Goal: Navigation & Orientation: Find specific page/section

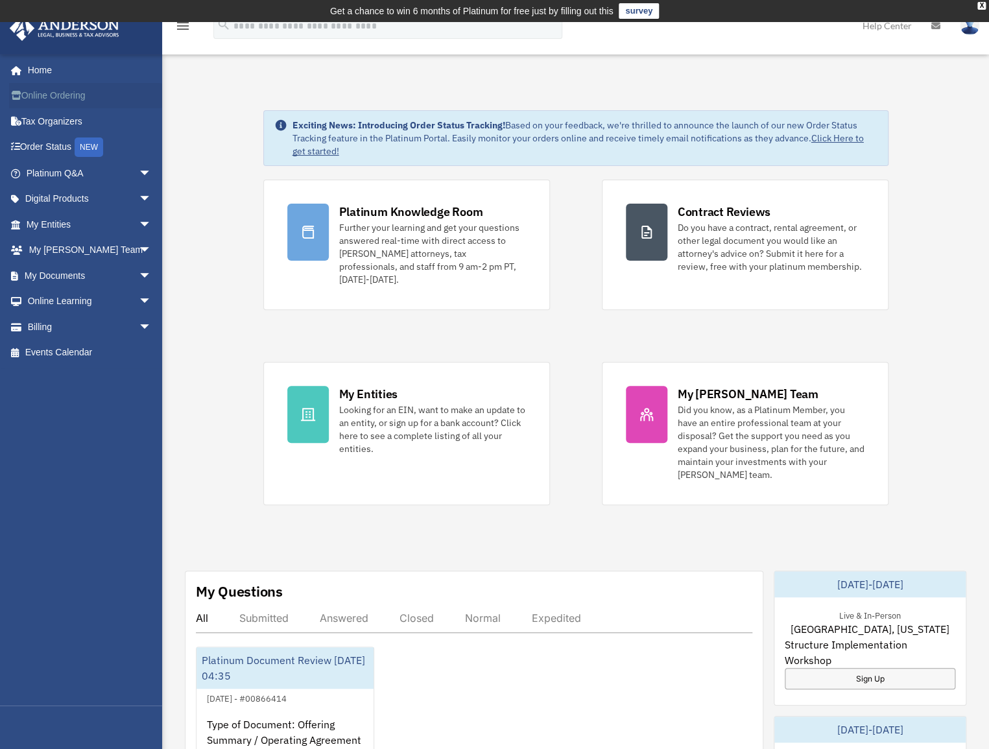
click at [71, 96] on link "Online Ordering" at bounding box center [90, 96] width 162 height 26
click at [67, 121] on link "Tax Organizers" at bounding box center [90, 121] width 162 height 26
click at [49, 142] on link "Order Status NEW" at bounding box center [90, 147] width 162 height 27
click at [139, 171] on span "arrow_drop_down" at bounding box center [152, 173] width 26 height 27
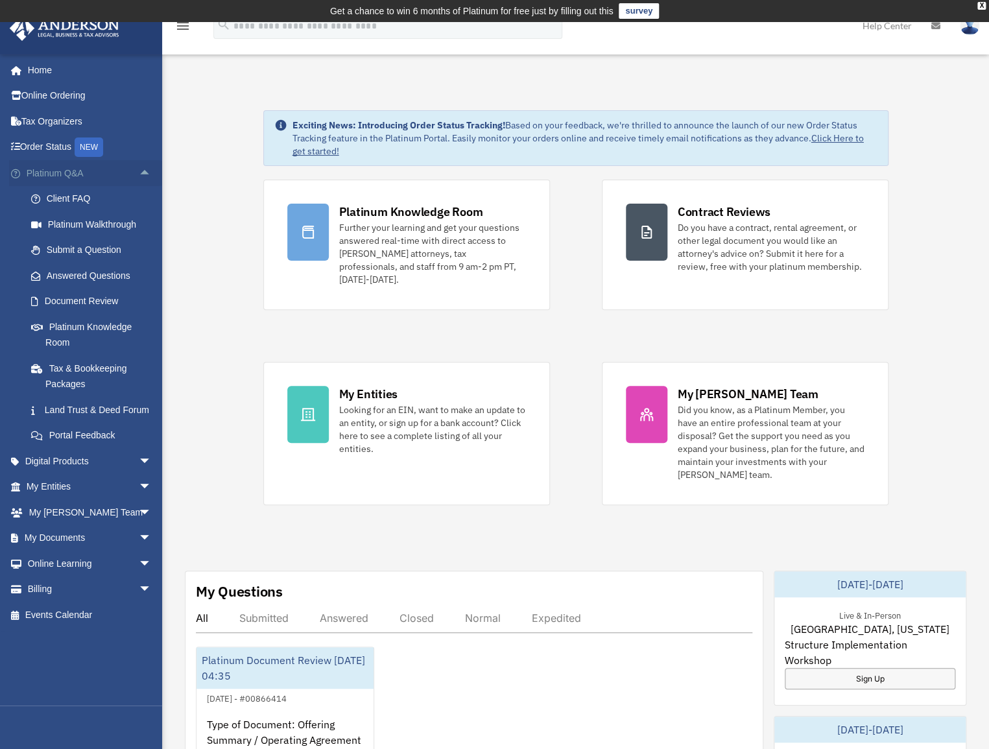
click at [140, 169] on span "arrow_drop_up" at bounding box center [152, 173] width 26 height 27
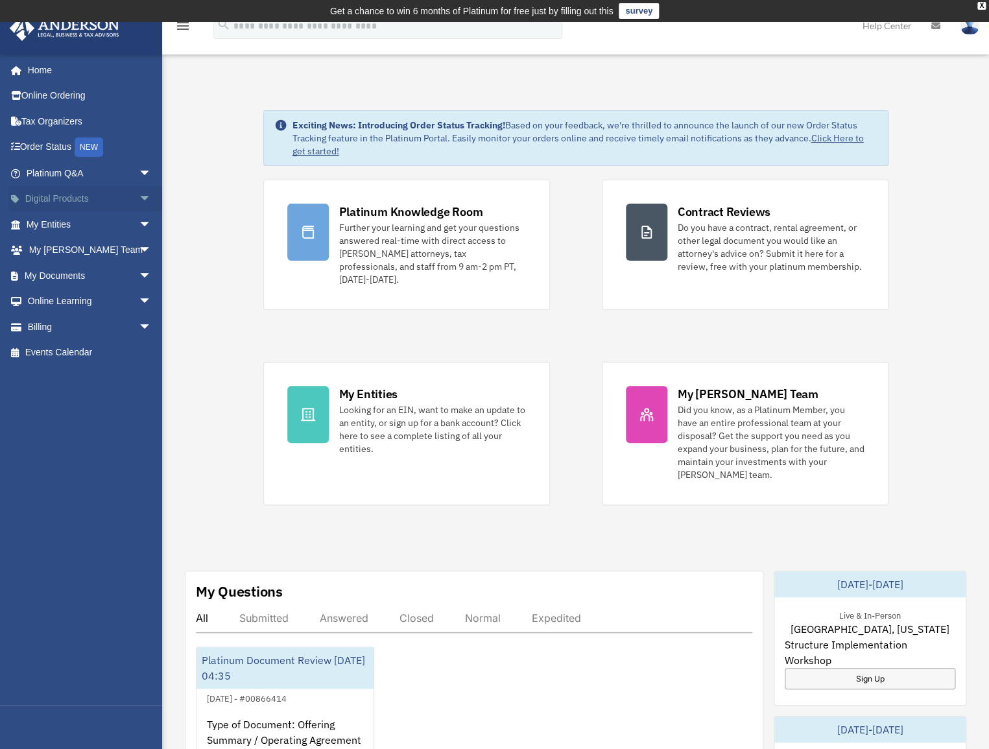
click at [139, 195] on span "arrow_drop_down" at bounding box center [152, 199] width 26 height 27
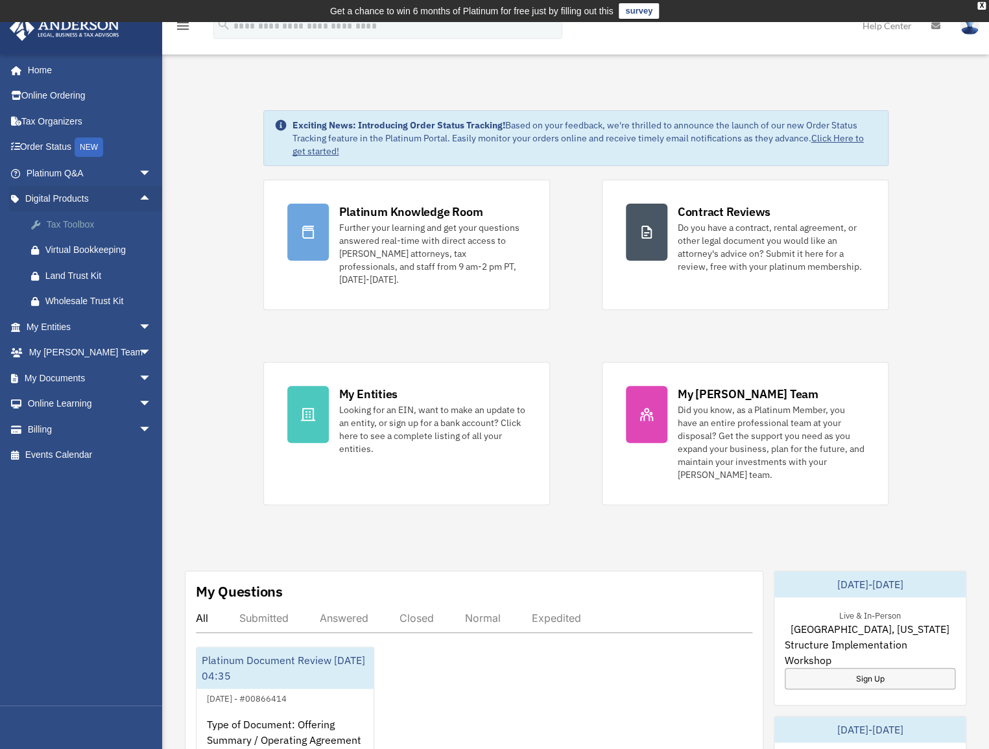
click at [85, 220] on div "Tax Toolbox" at bounding box center [100, 225] width 110 height 16
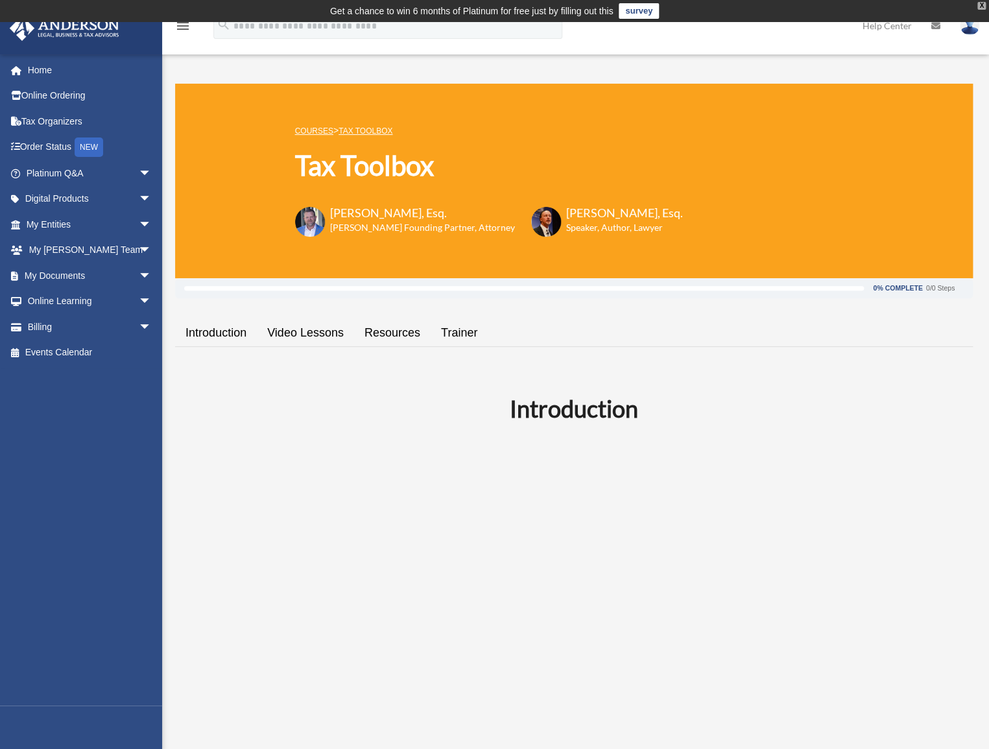
click at [978, 6] on div "X" at bounding box center [982, 6] width 8 height 8
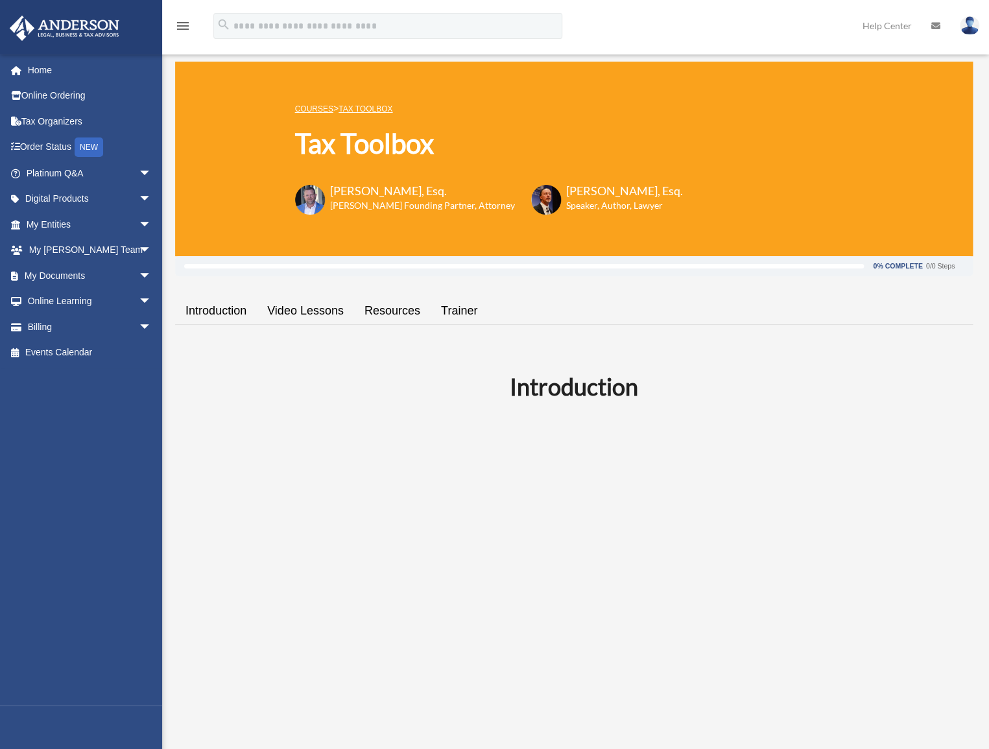
click at [215, 308] on link "Introduction" at bounding box center [216, 311] width 82 height 37
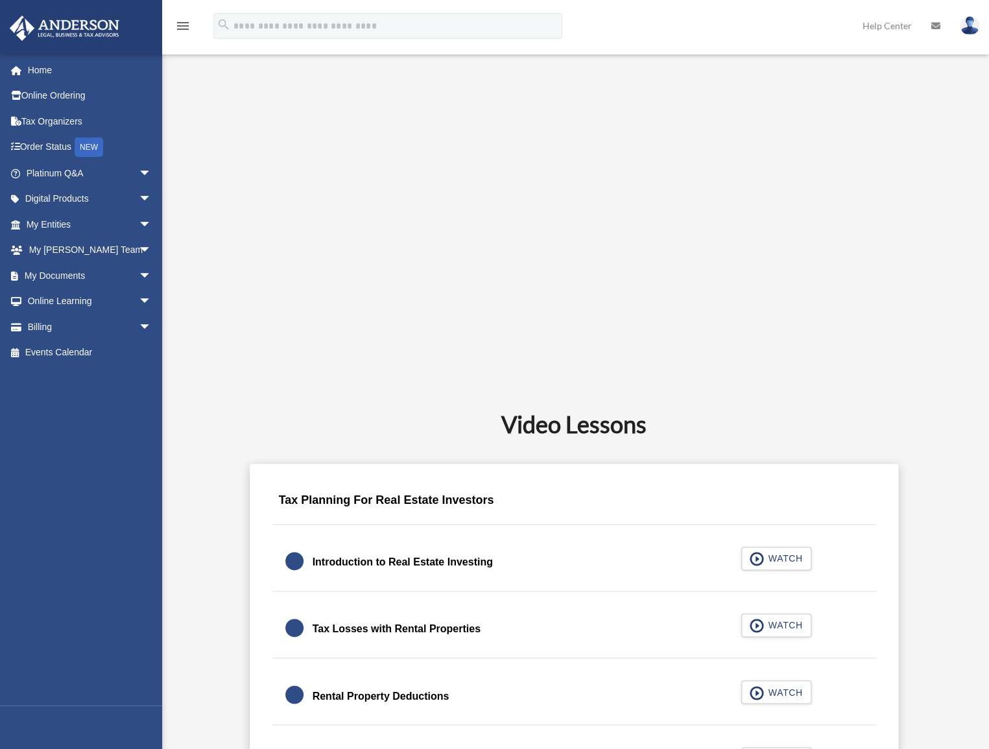
scroll to position [472, 0]
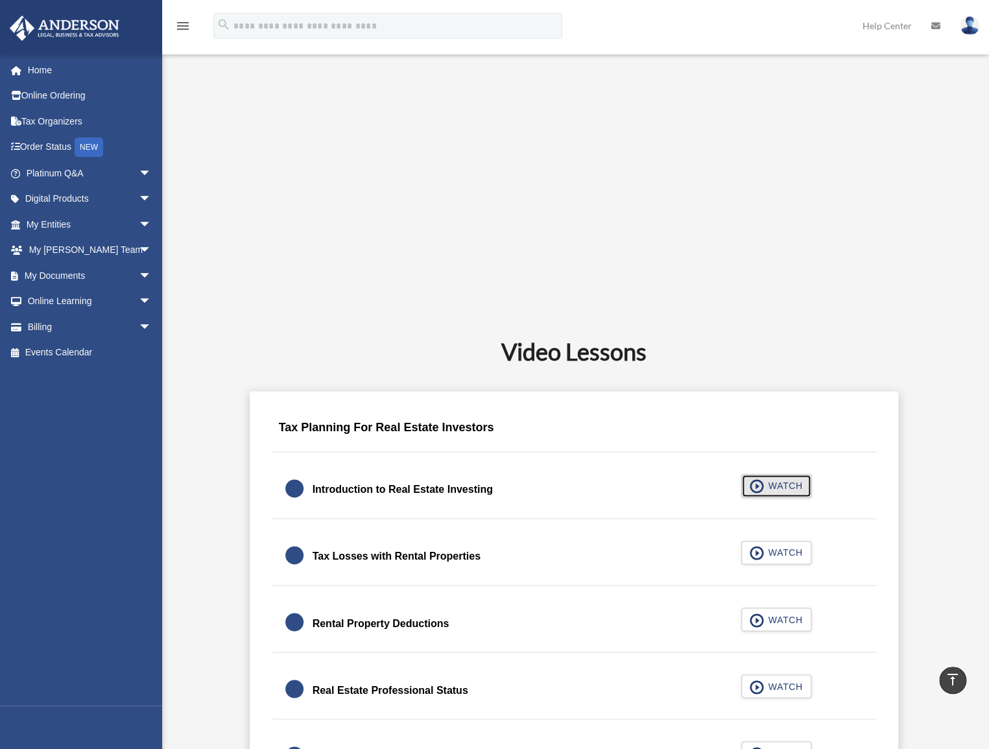
click at [755, 481] on span "button" at bounding box center [757, 486] width 15 height 14
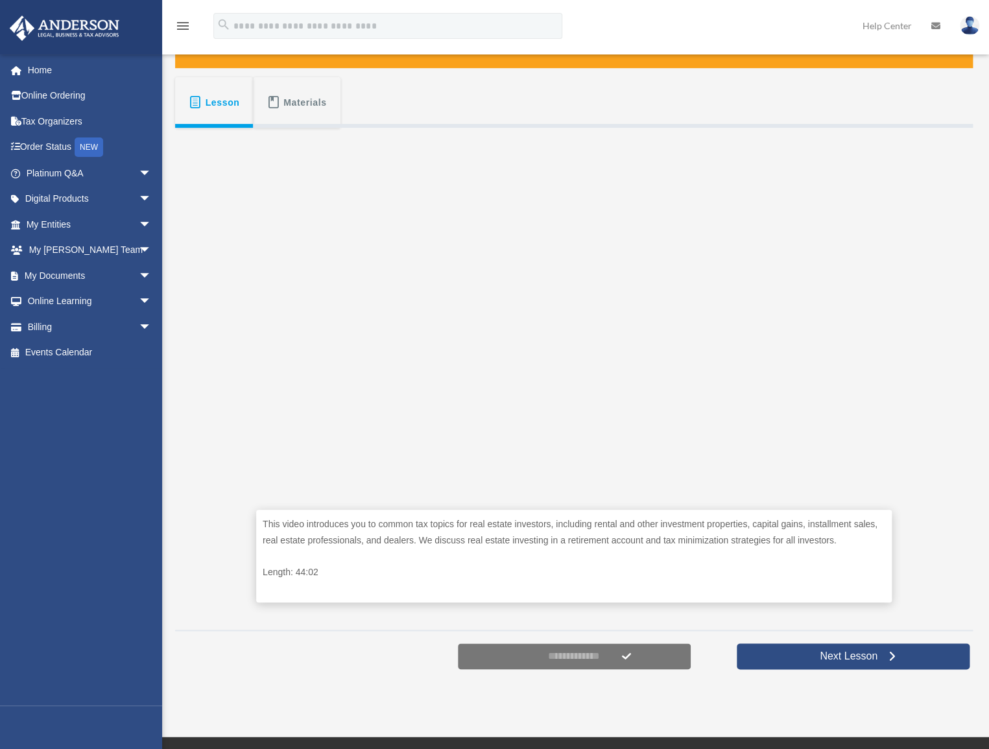
scroll to position [235, 0]
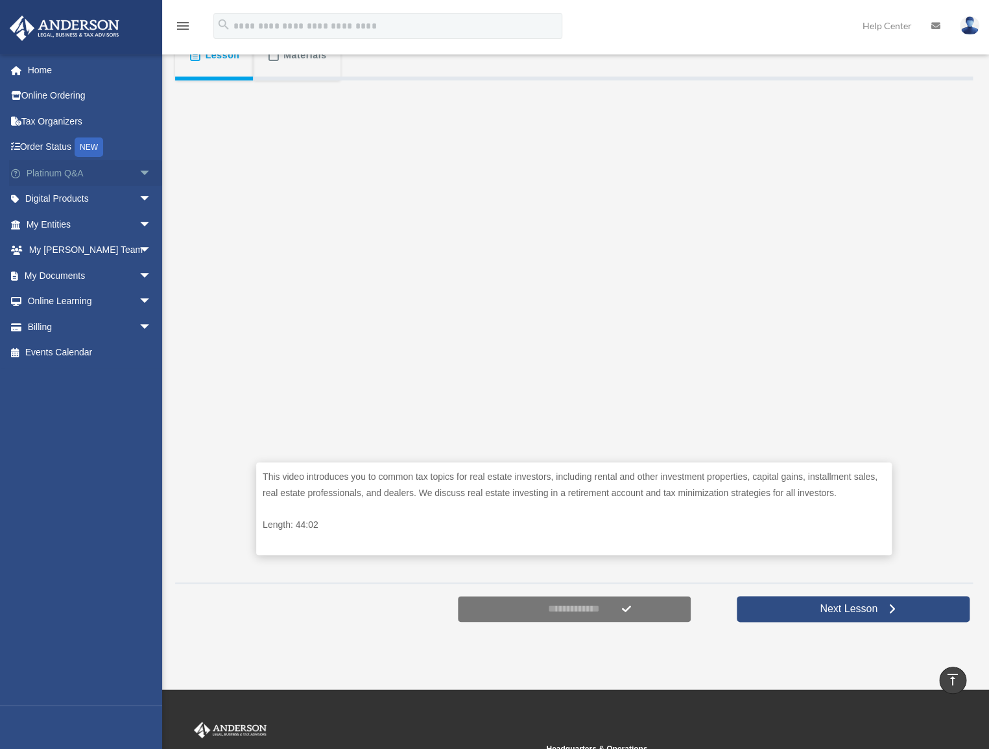
click at [139, 169] on span "arrow_drop_down" at bounding box center [152, 173] width 26 height 27
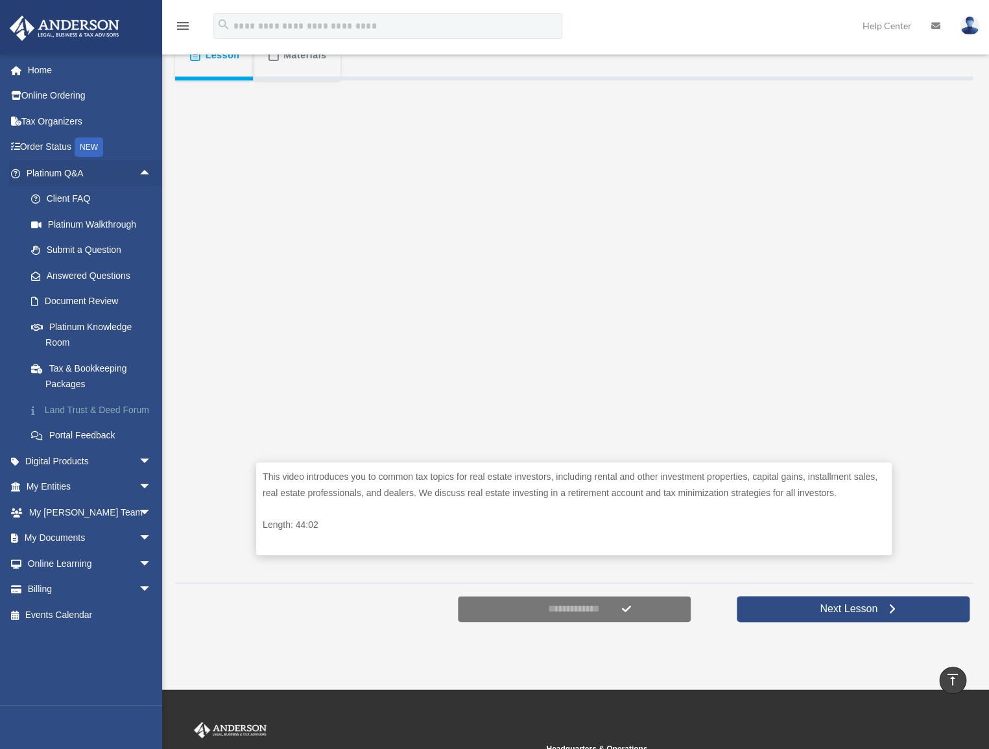
click at [95, 406] on link "Land Trust & Deed Forum" at bounding box center [94, 410] width 153 height 26
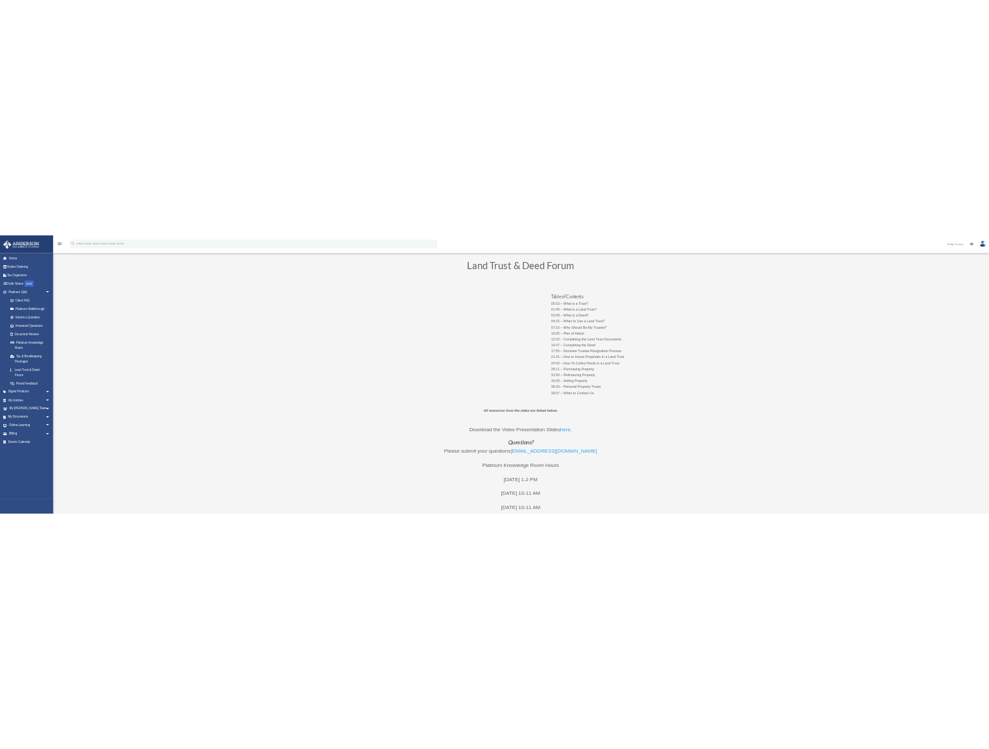
scroll to position [58, 0]
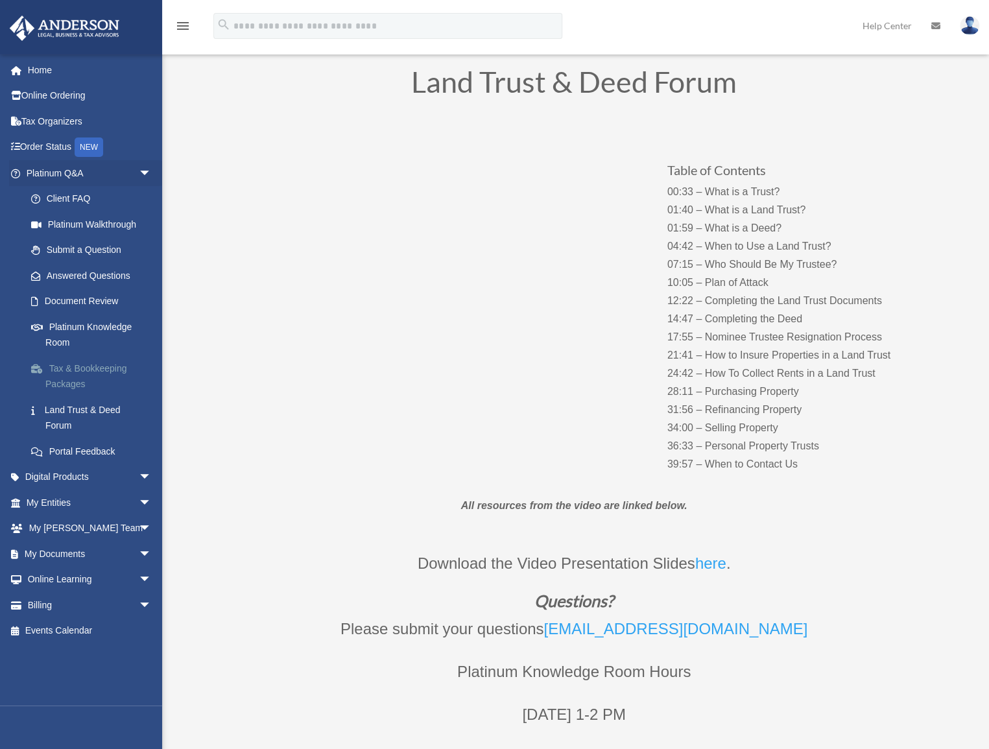
click at [89, 370] on link "Tax & Bookkeeping Packages" at bounding box center [94, 376] width 153 height 42
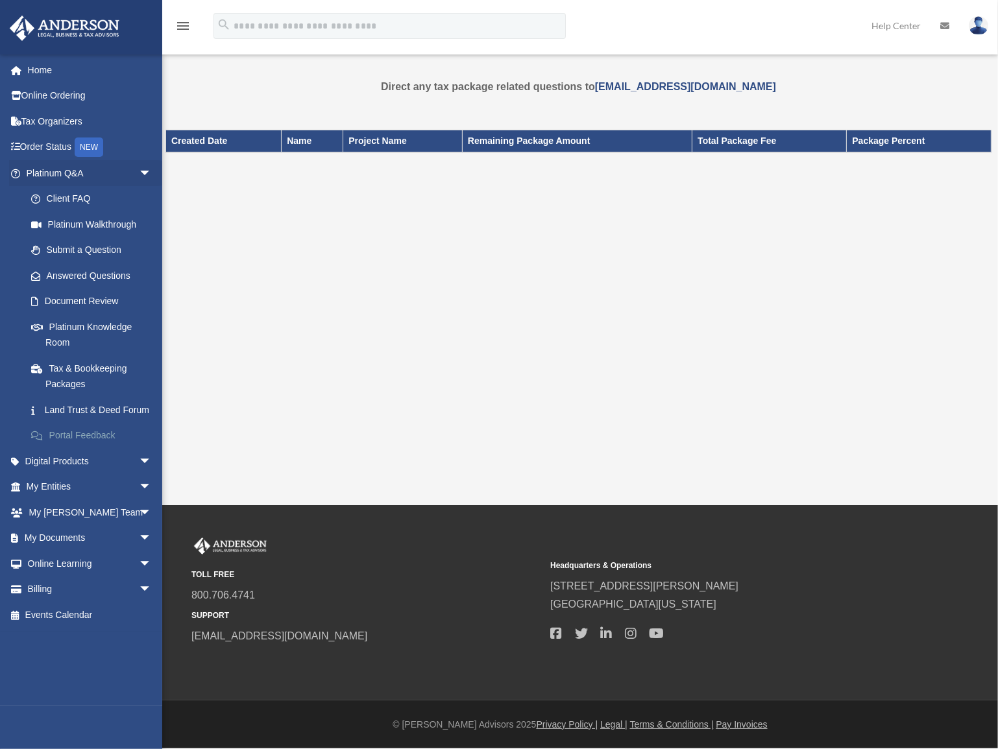
click at [91, 448] on link "Portal Feedback" at bounding box center [94, 436] width 153 height 26
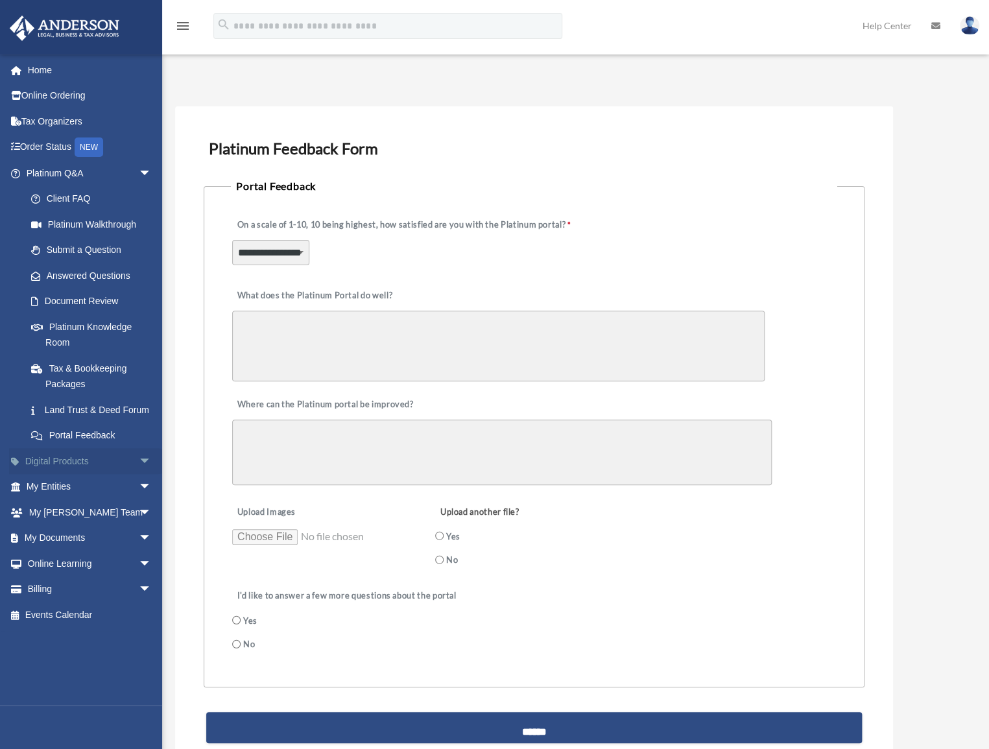
click at [139, 472] on span "arrow_drop_down" at bounding box center [152, 461] width 26 height 27
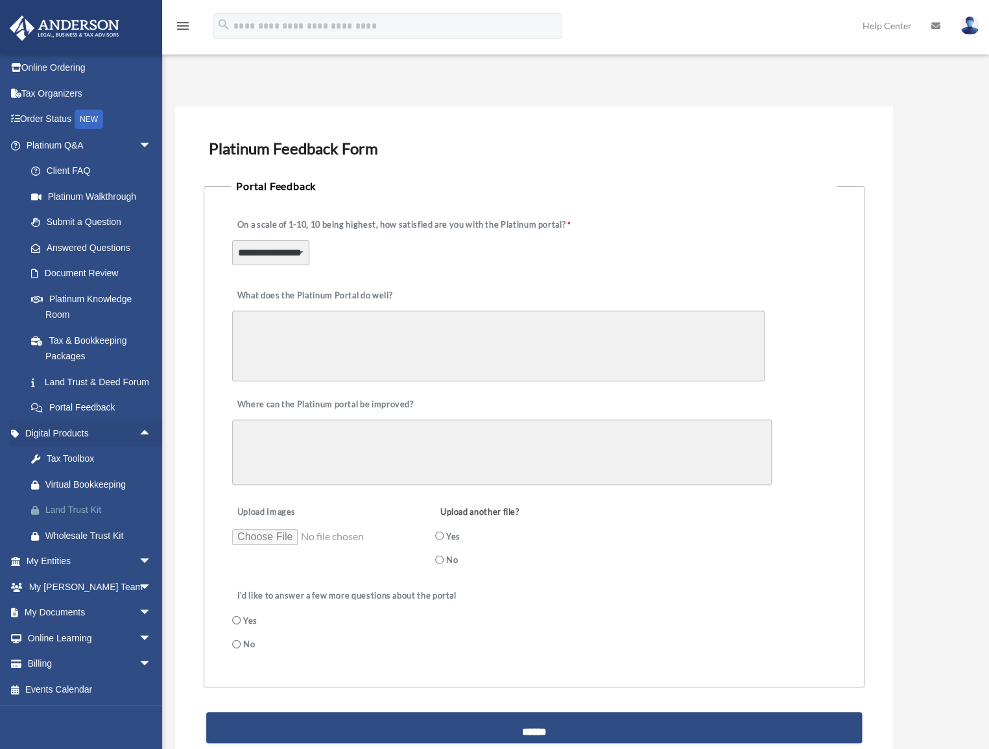
click at [78, 508] on div "Land Trust Kit" at bounding box center [100, 510] width 110 height 16
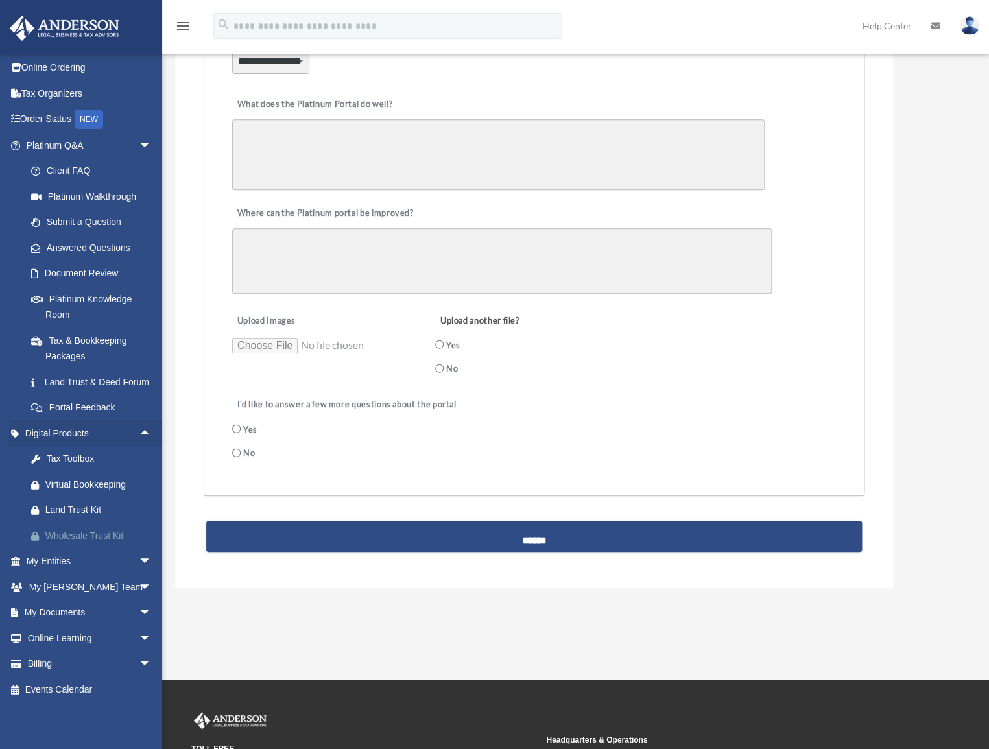
scroll to position [235, 0]
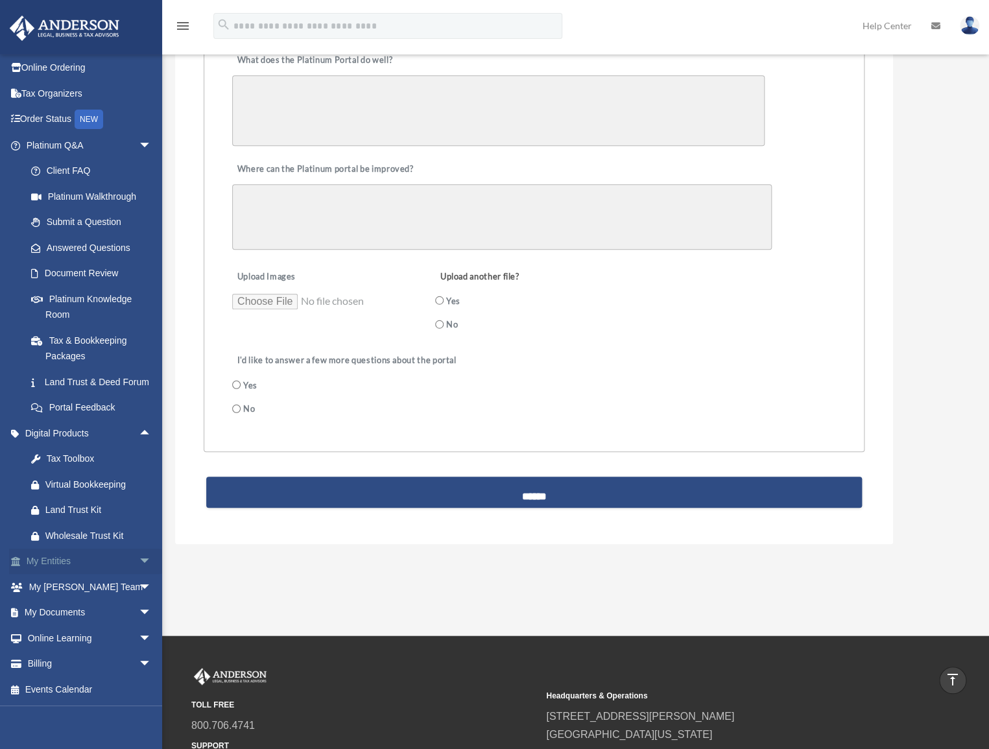
click at [139, 557] on span "arrow_drop_down" at bounding box center [152, 562] width 26 height 27
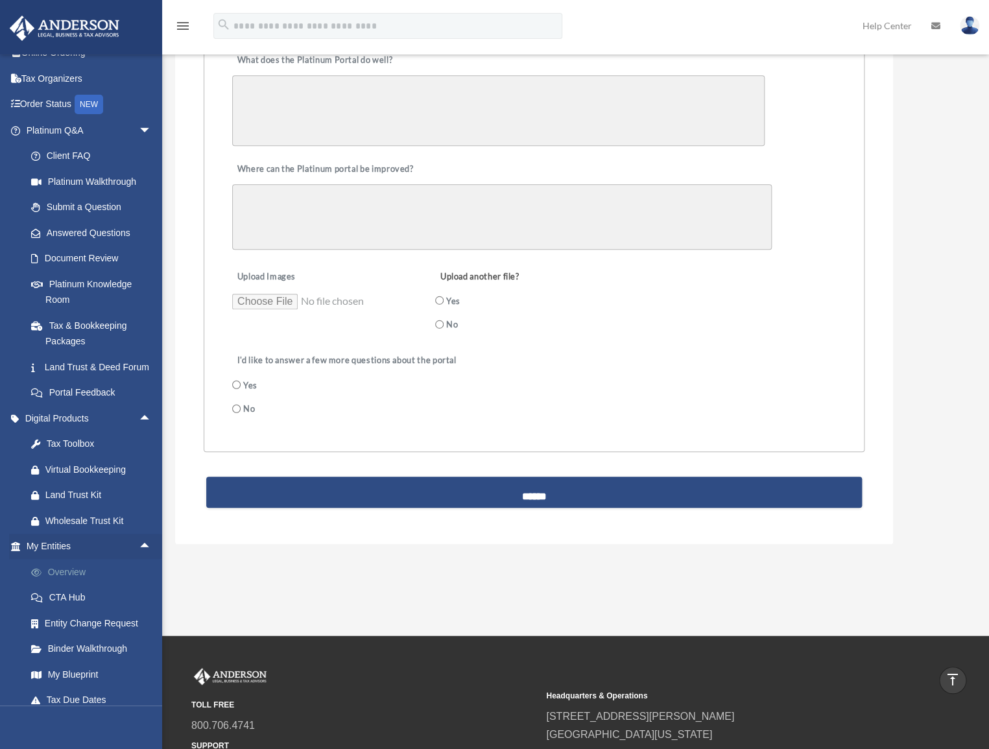
click at [74, 585] on link "Overview" at bounding box center [94, 572] width 153 height 26
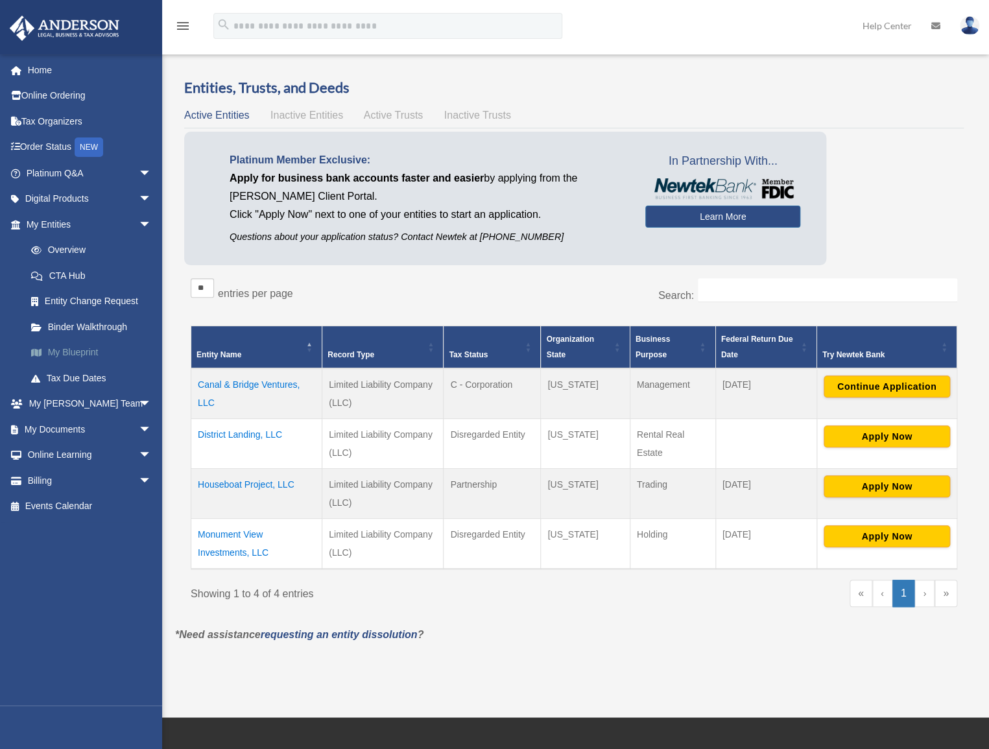
click at [77, 351] on link "My Blueprint" at bounding box center [94, 353] width 153 height 26
